Goal: Task Accomplishment & Management: Complete application form

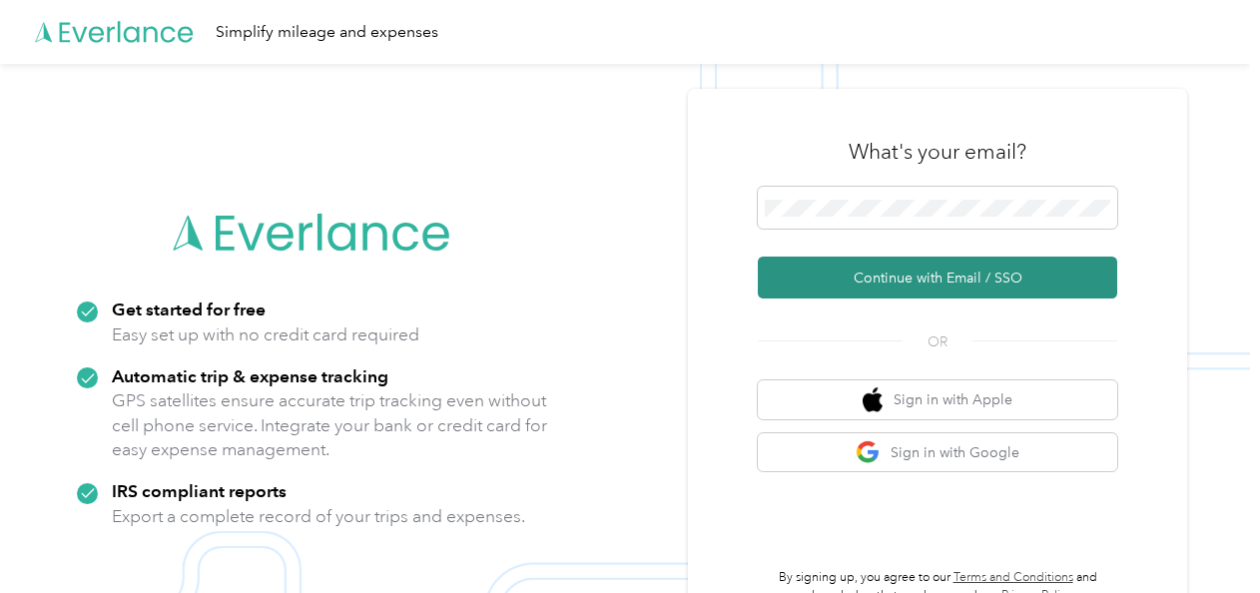
click at [932, 276] on button "Continue with Email / SSO" at bounding box center [937, 278] width 359 height 42
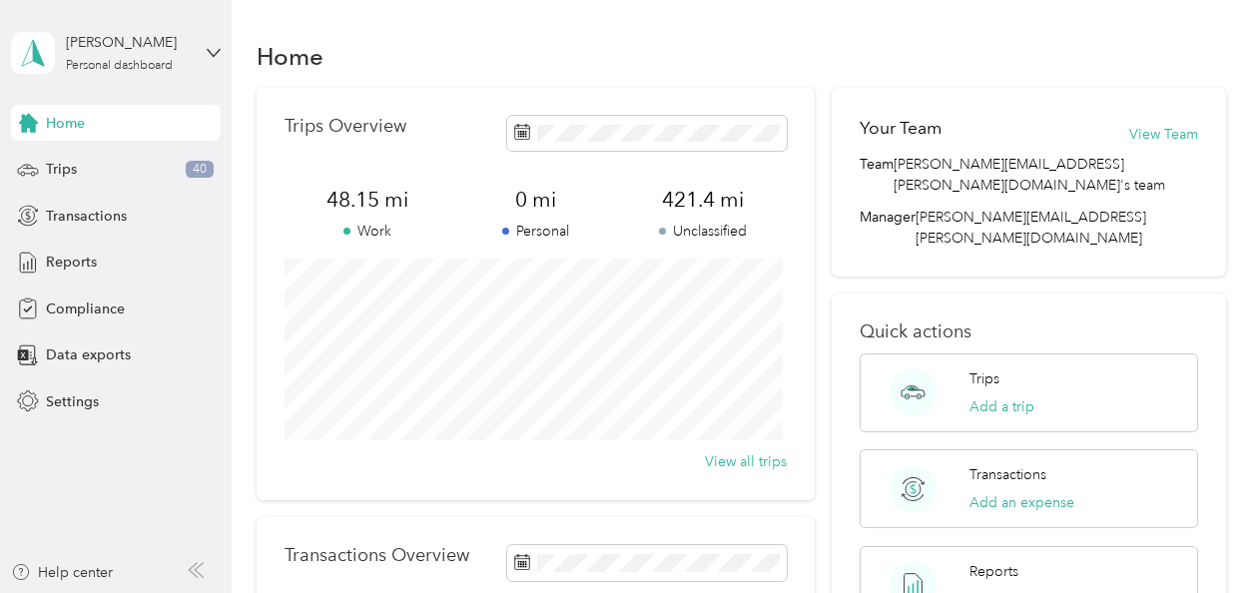
click at [1240, 204] on div "Home Trips Overview 48.15 mi Work 0 mi Personal 421.4 mi Unclassified View all …" at bounding box center [741, 498] width 1018 height 996
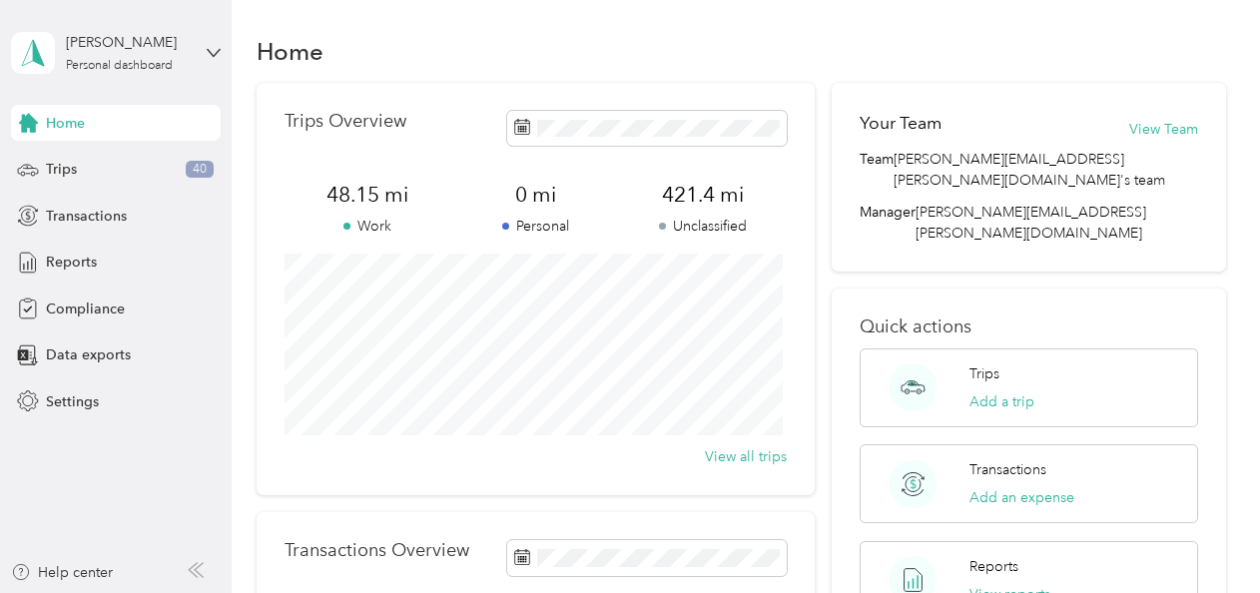
scroll to position [4, 0]
click at [79, 318] on span "Compliance" at bounding box center [85, 308] width 79 height 21
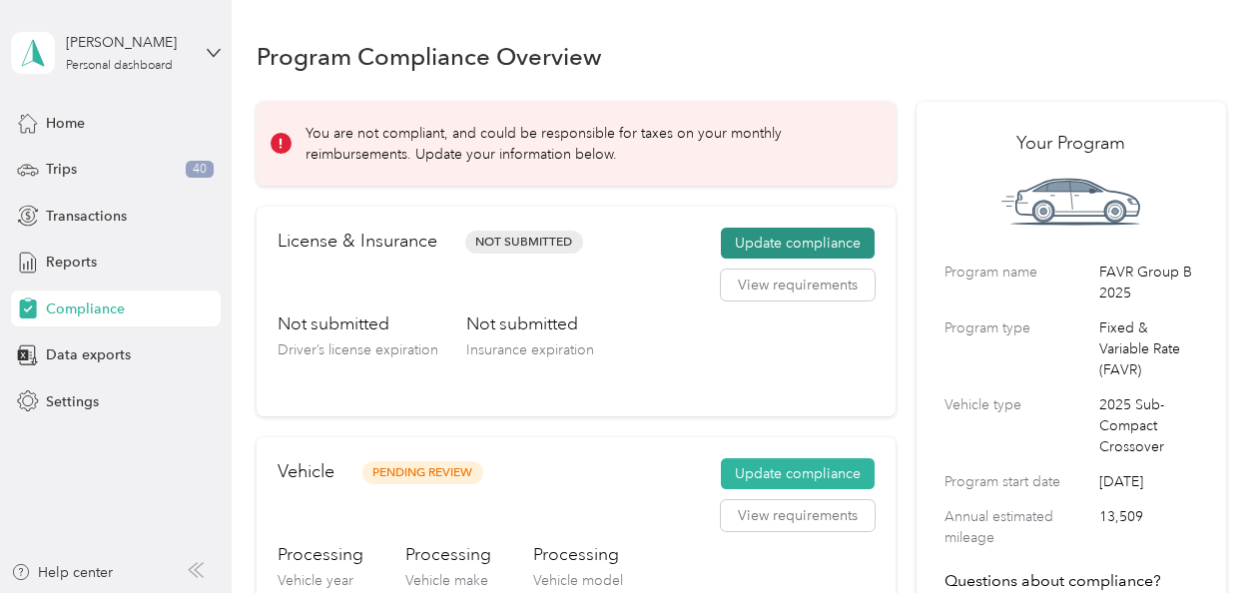
click at [768, 243] on button "Update compliance" at bounding box center [798, 244] width 154 height 32
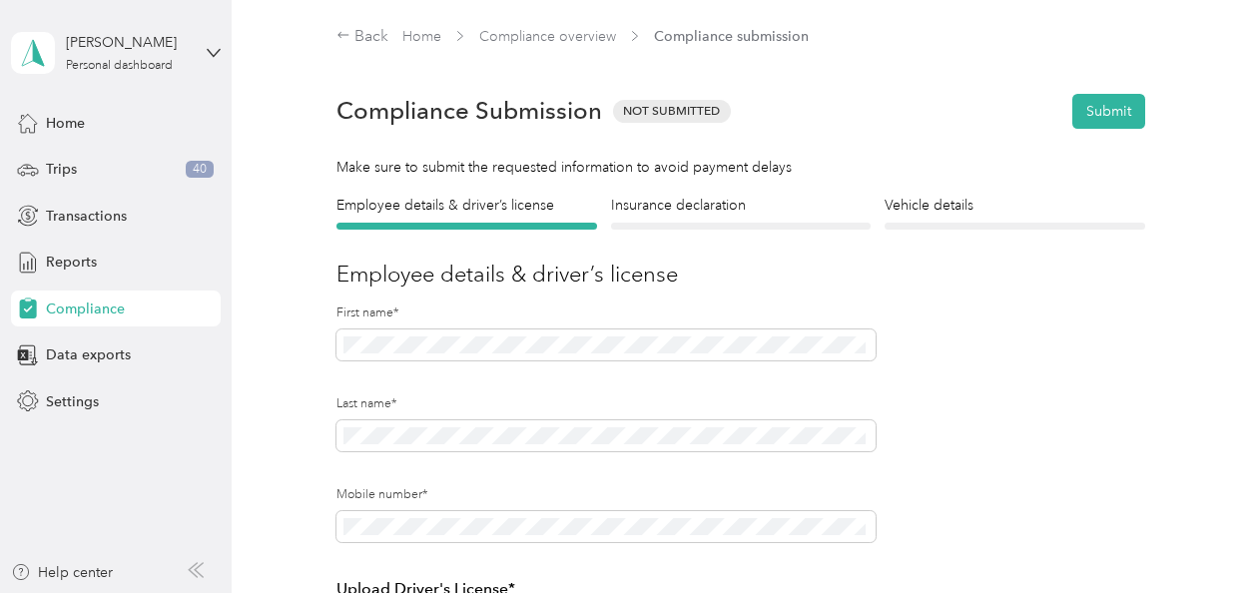
click at [693, 224] on div at bounding box center [741, 226] width 260 height 7
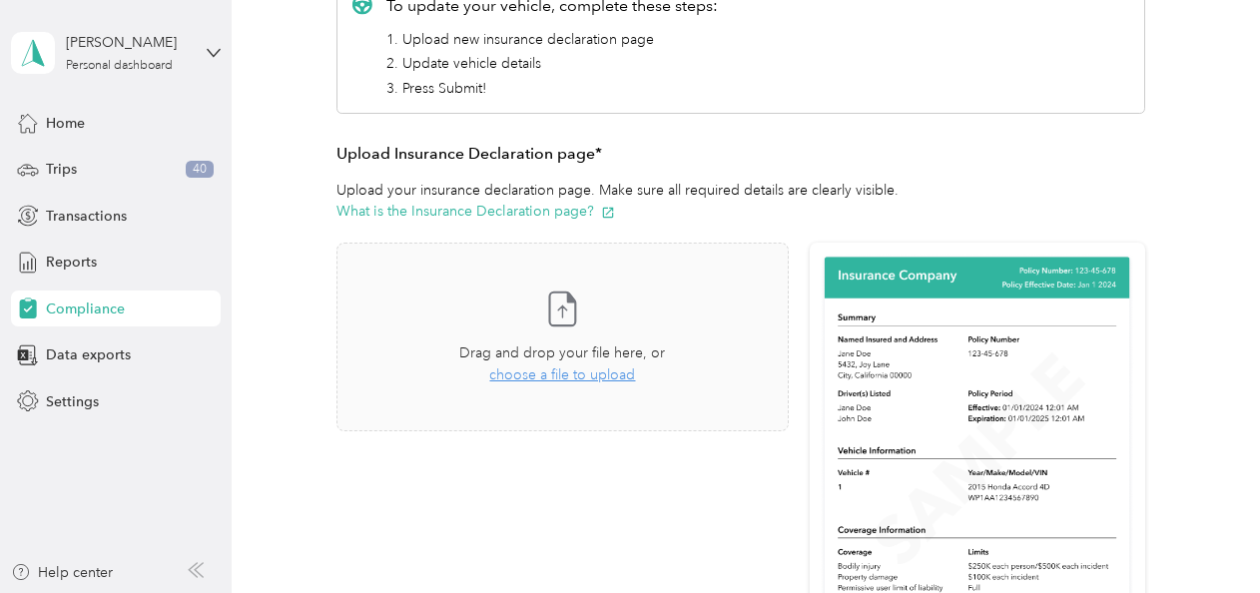
scroll to position [330, 0]
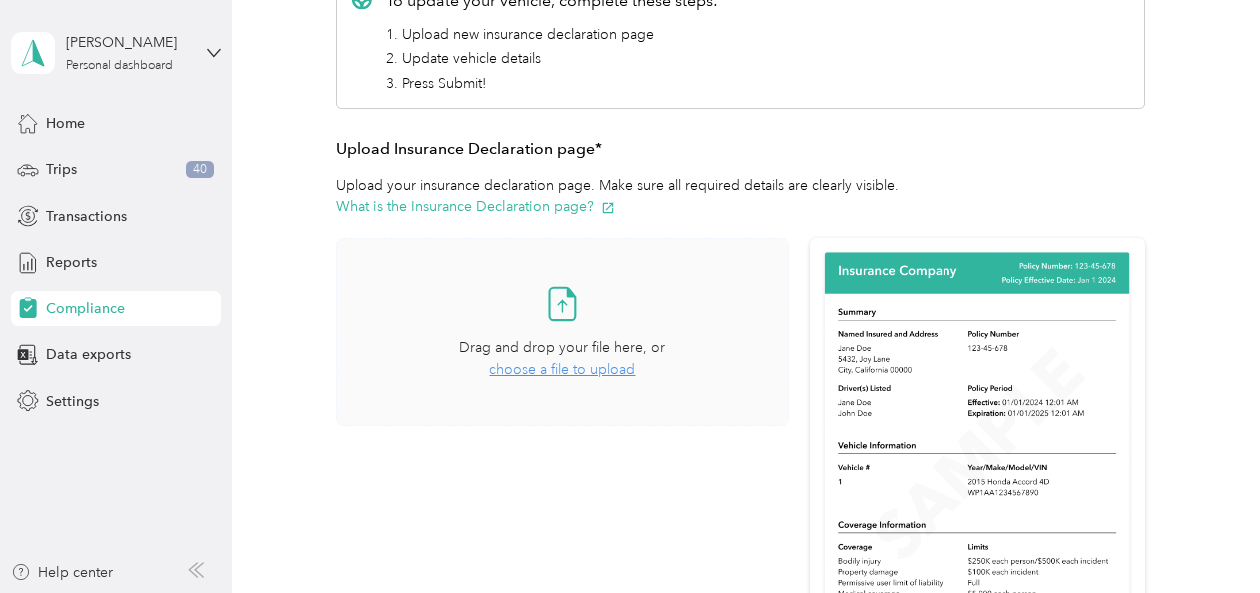
click at [574, 371] on span "choose a file to upload" at bounding box center [562, 369] width 146 height 17
click at [575, 370] on span "choose a file to upload" at bounding box center [562, 369] width 146 height 17
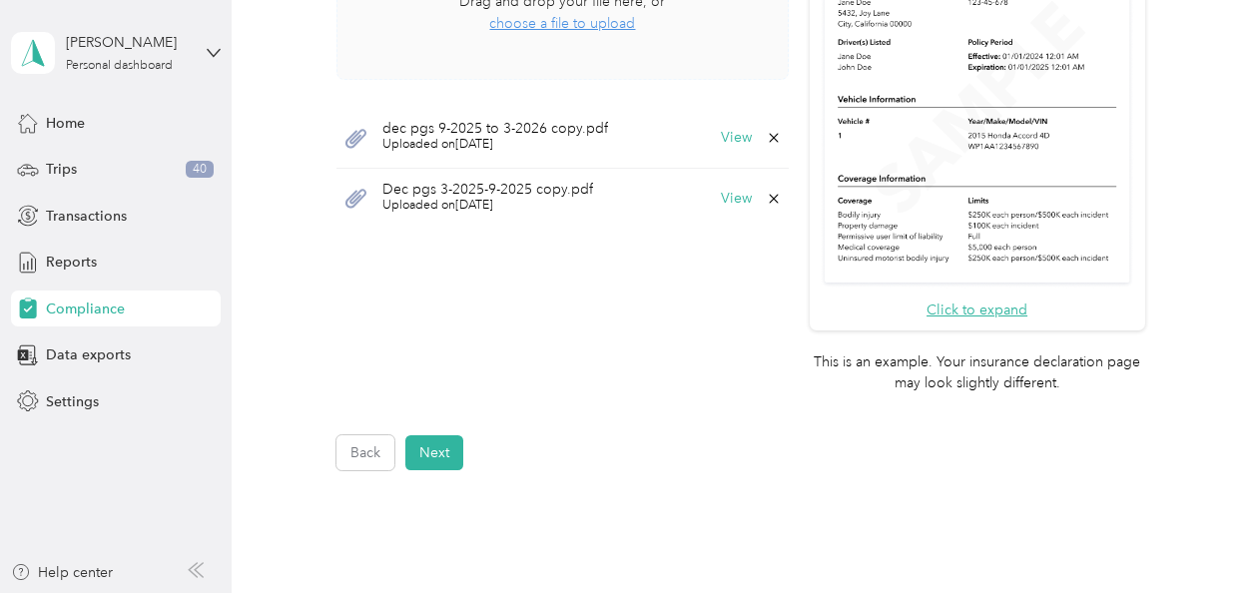
scroll to position [683, 0]
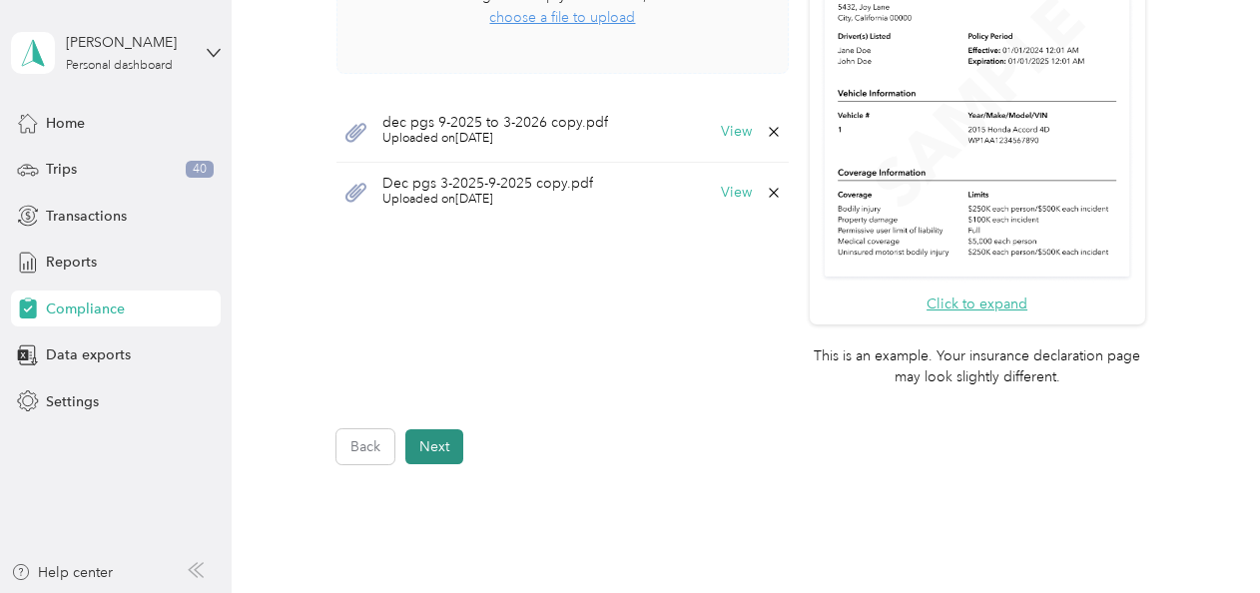
click at [438, 449] on button "Next" at bounding box center [434, 446] width 58 height 35
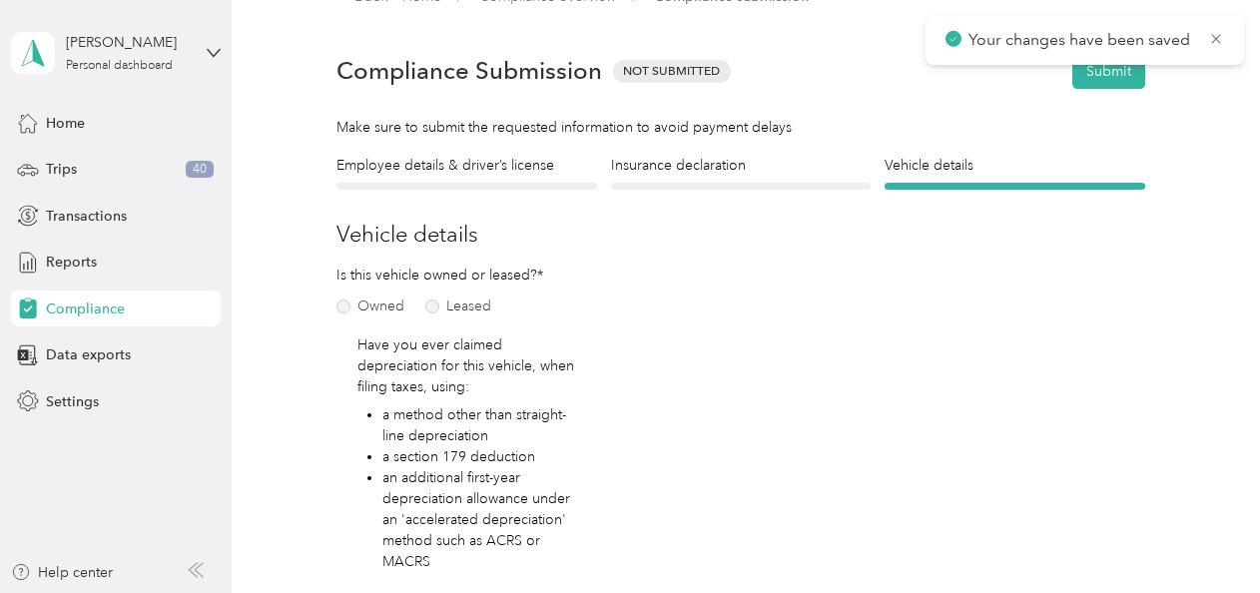
scroll to position [24, 0]
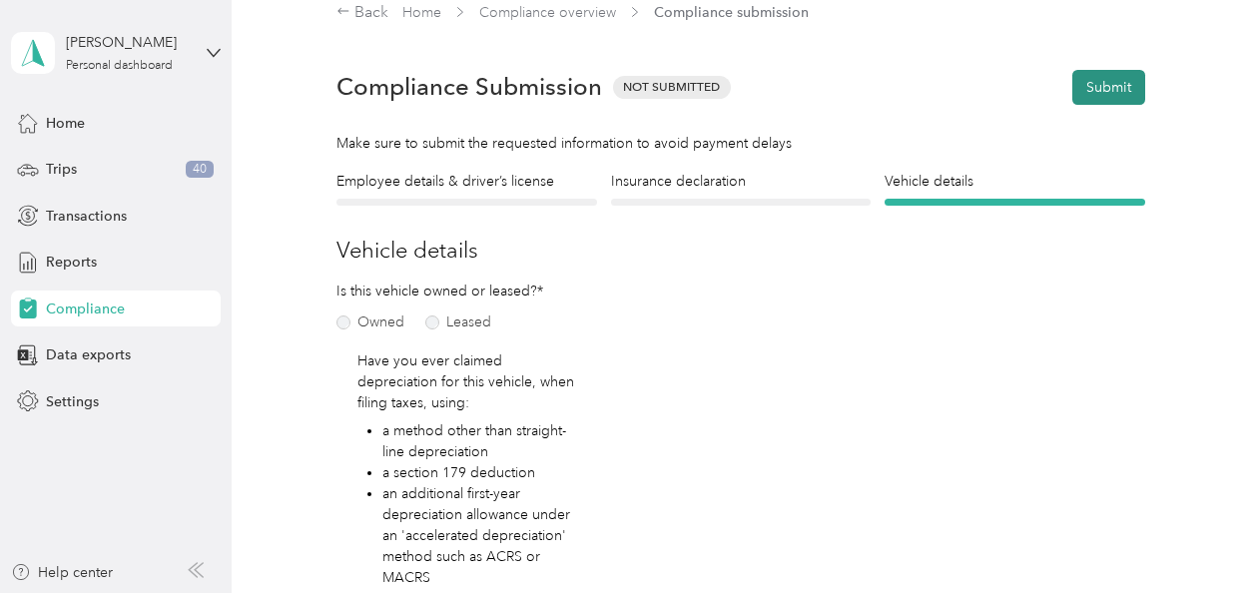
click at [1093, 84] on button "Submit" at bounding box center [1108, 87] width 73 height 35
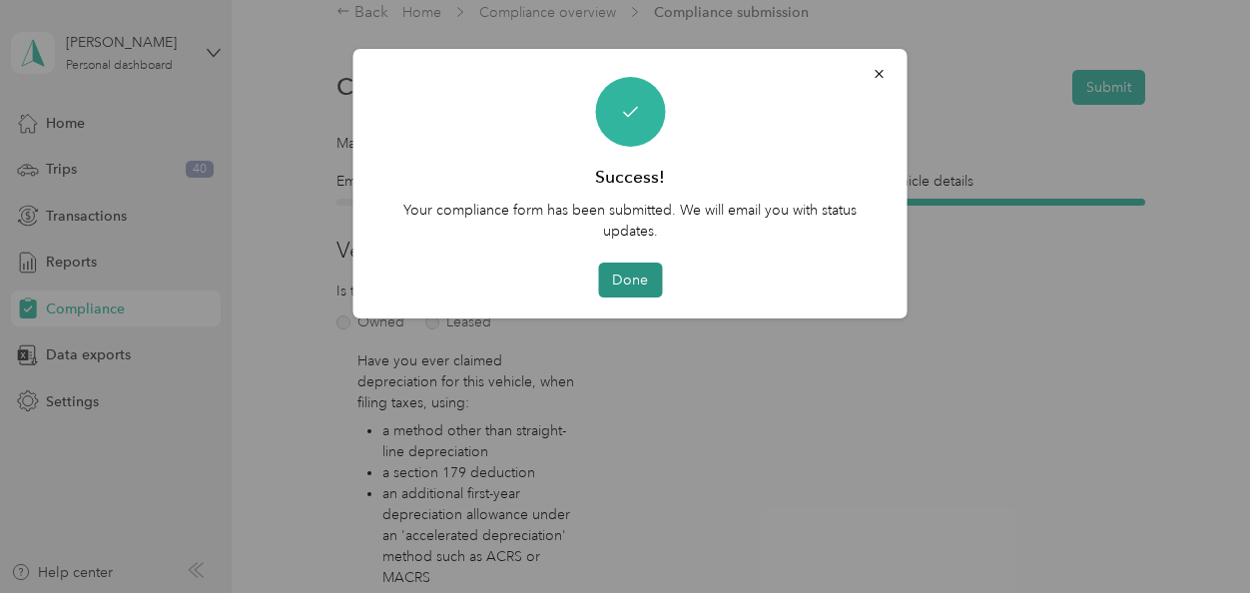
click at [627, 270] on button "Done" at bounding box center [630, 280] width 64 height 35
